Goal: Task Accomplishment & Management: Manage account settings

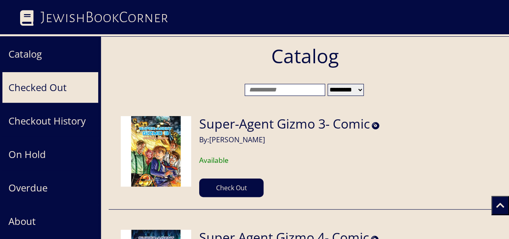
click at [43, 83] on button "Checked Out" at bounding box center [50, 87] width 97 height 31
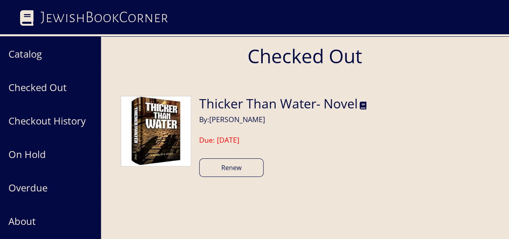
click at [246, 171] on button "Renew" at bounding box center [231, 167] width 64 height 19
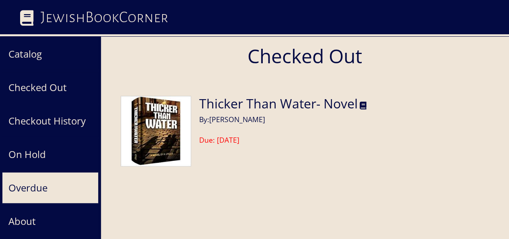
scroll to position [64, 0]
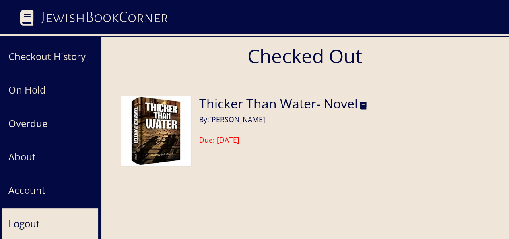
click at [34, 221] on button "Logout" at bounding box center [50, 223] width 97 height 31
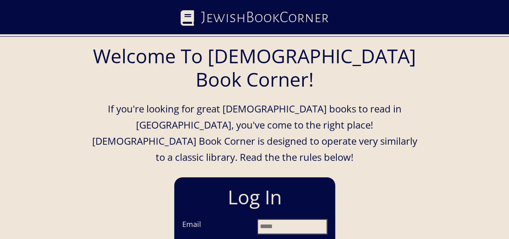
click at [260, 219] on input "Email" at bounding box center [292, 226] width 70 height 15
type input "**********"
